Goal: Find contact information: Find contact information

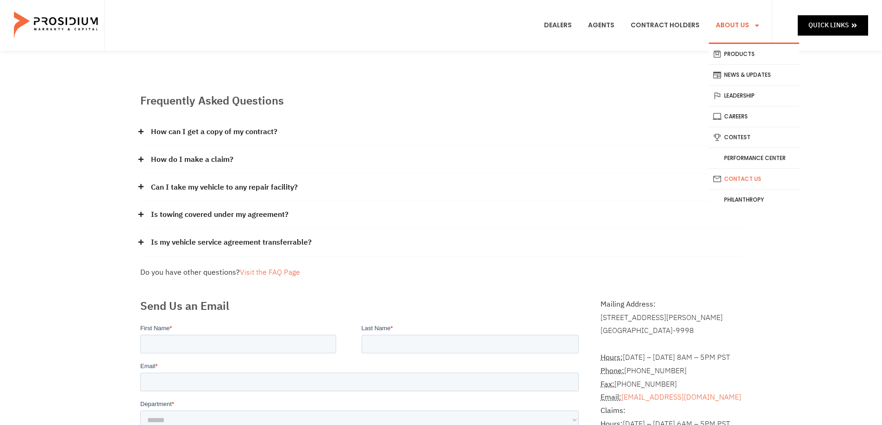
click at [756, 27] on icon "Menu" at bounding box center [757, 25] width 6 height 6
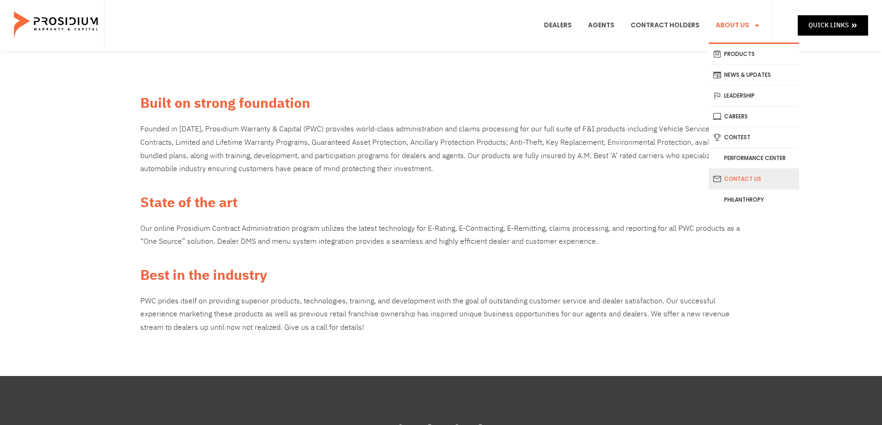
click at [734, 183] on link "Contact Us" at bounding box center [754, 179] width 90 height 20
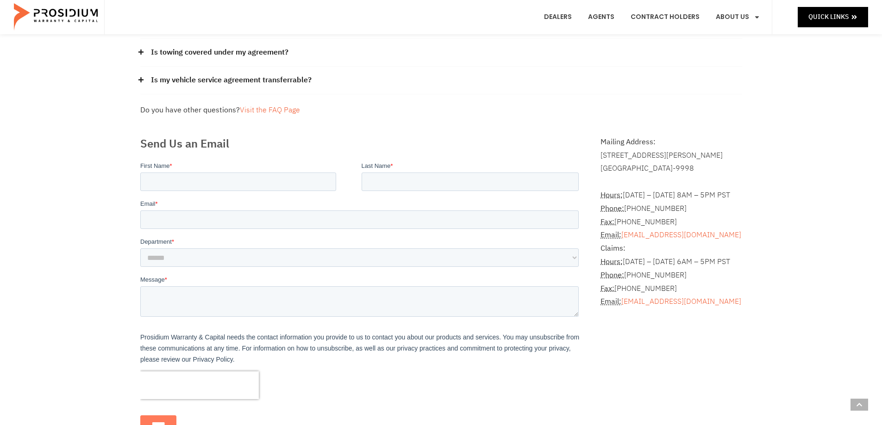
scroll to position [46, 0]
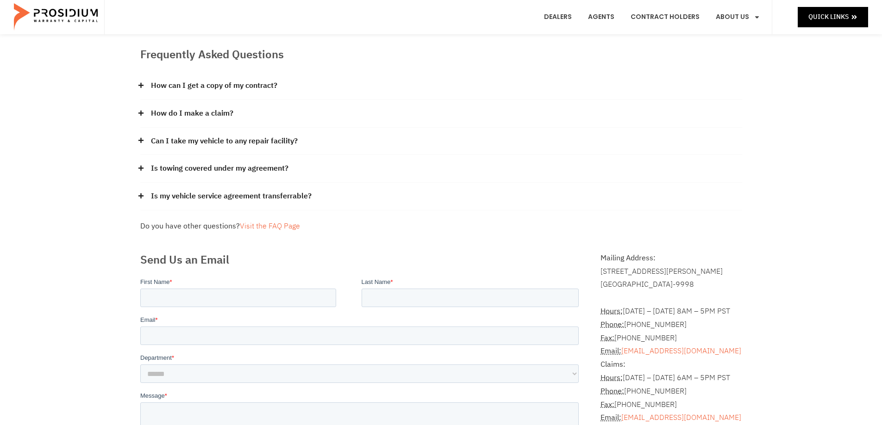
click at [142, 142] on icon at bounding box center [141, 140] width 6 height 6
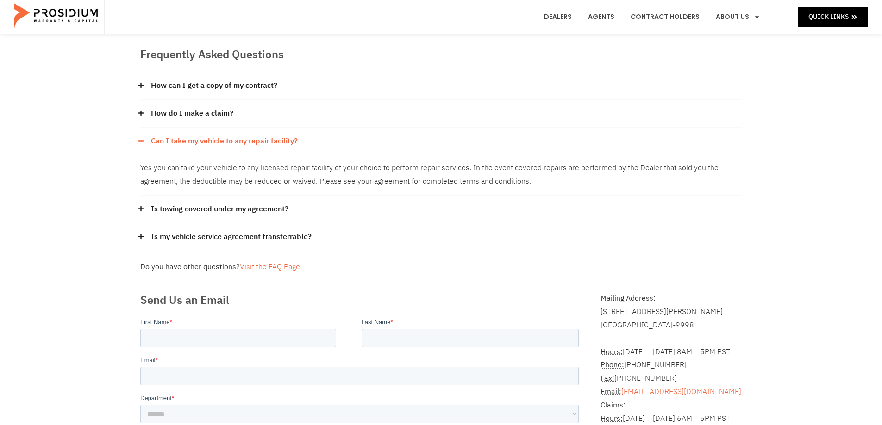
scroll to position [0, 0]
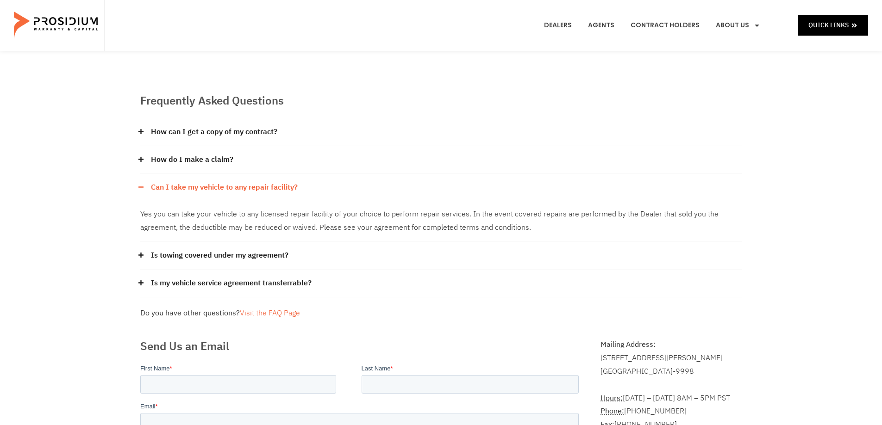
click at [144, 285] on span at bounding box center [143, 283] width 6 height 7
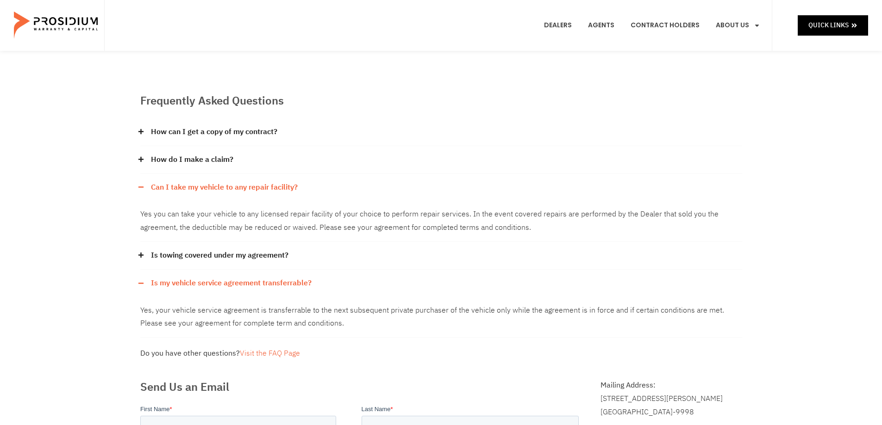
click at [144, 285] on span at bounding box center [143, 283] width 6 height 6
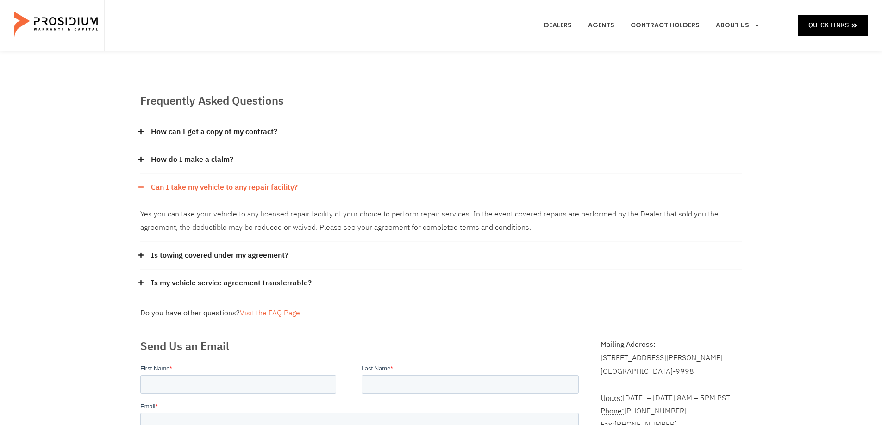
click at [141, 258] on span at bounding box center [143, 255] width 6 height 7
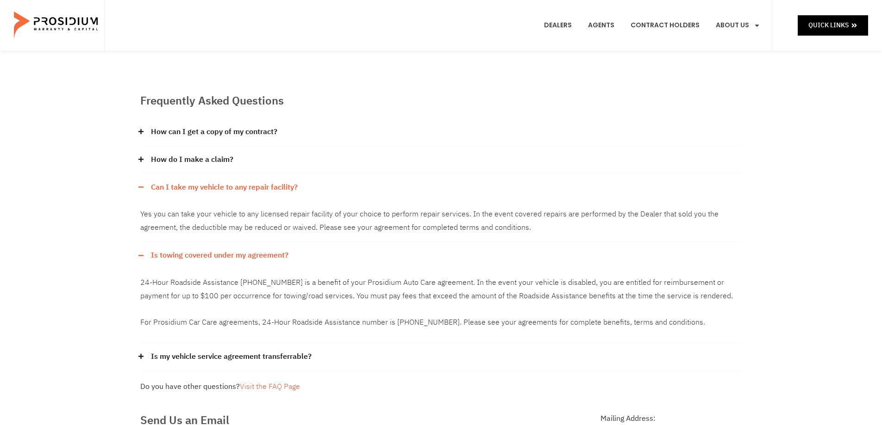
click at [141, 258] on icon at bounding box center [141, 256] width 6 height 6
